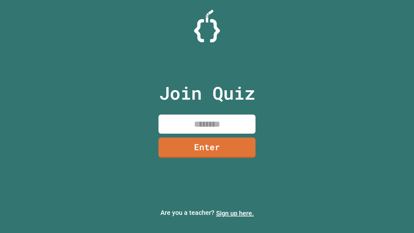
click at [235, 213] on link "Sign up here." at bounding box center [235, 213] width 38 height 8
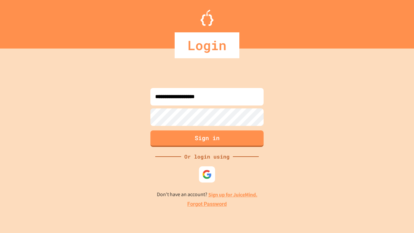
type input "**********"
